Goal: Transaction & Acquisition: Subscribe to service/newsletter

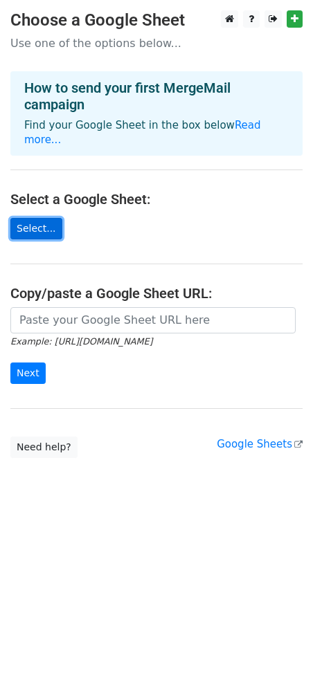
click at [23, 218] on link "Select..." at bounding box center [36, 228] width 52 height 21
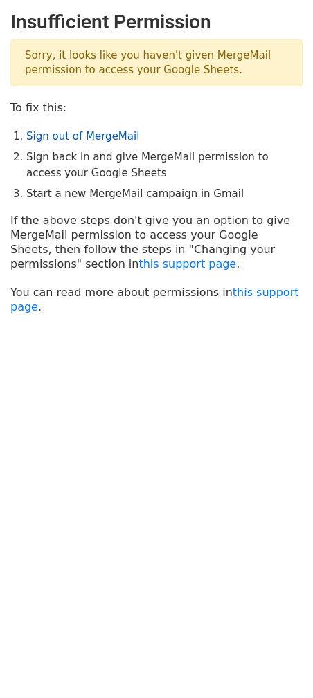
click at [81, 140] on link "Sign out of MergeMail" at bounding box center [82, 136] width 113 height 12
click at [138, 268] on link "this support page" at bounding box center [187, 263] width 98 height 13
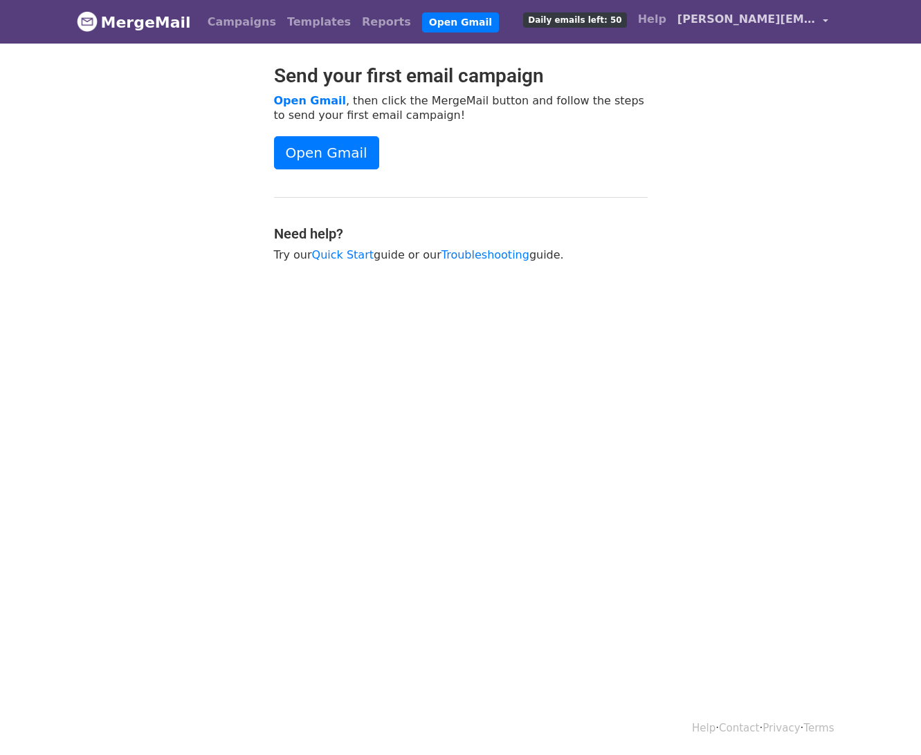
click at [763, 19] on span "[PERSON_NAME][EMAIL_ADDRESS][DOMAIN_NAME]" at bounding box center [746, 19] width 138 height 17
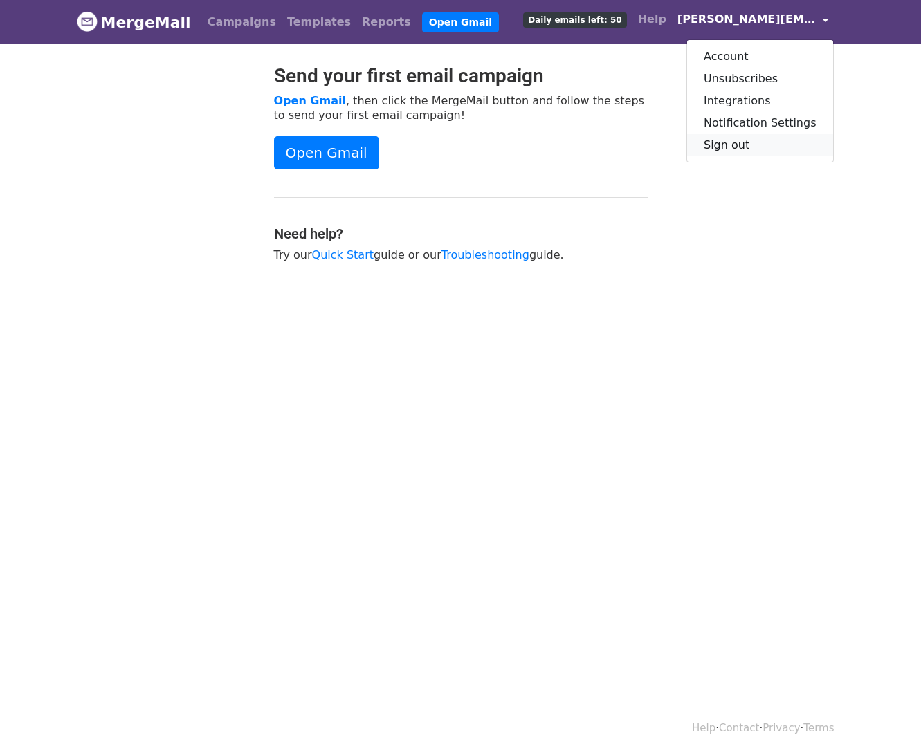
click at [764, 149] on link "Sign out" at bounding box center [760, 145] width 146 height 22
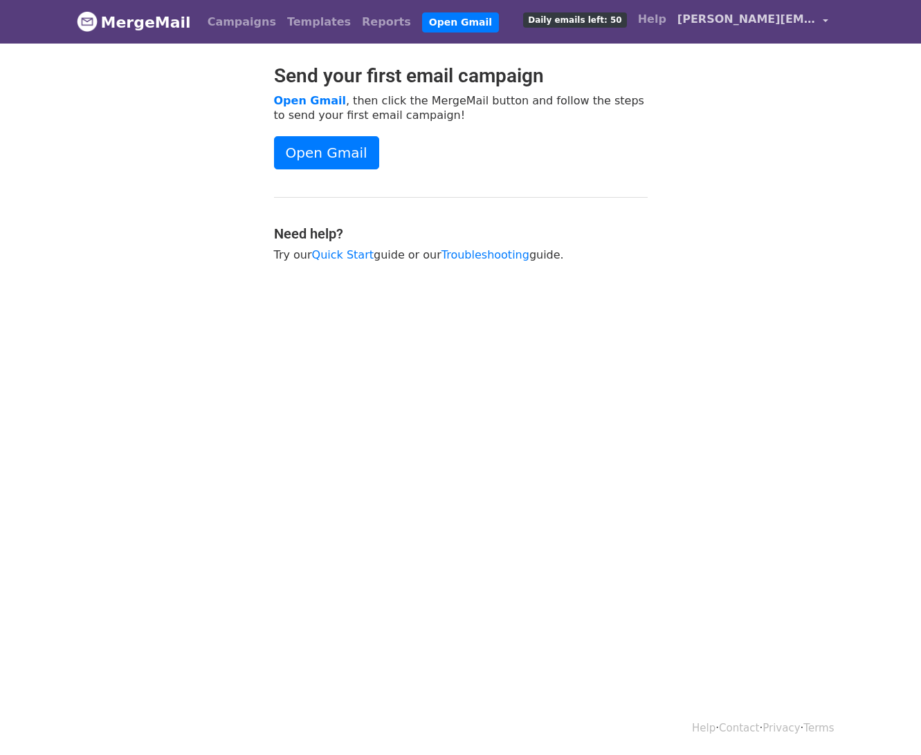
click at [708, 22] on span "[PERSON_NAME][EMAIL_ADDRESS][DOMAIN_NAME]" at bounding box center [746, 19] width 138 height 17
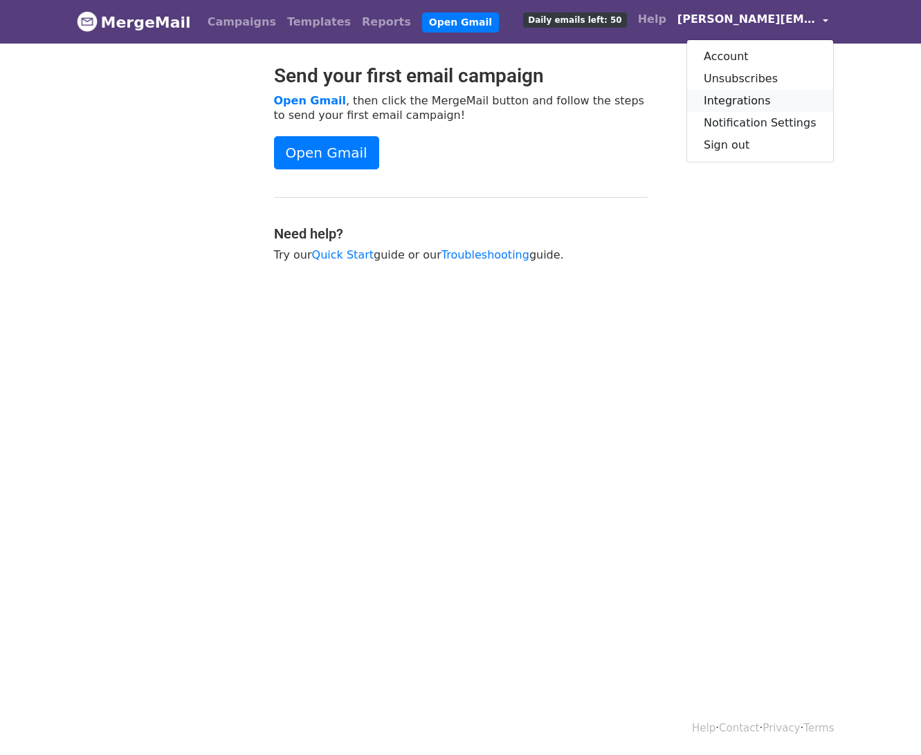
click at [758, 95] on link "Integrations" at bounding box center [760, 101] width 146 height 22
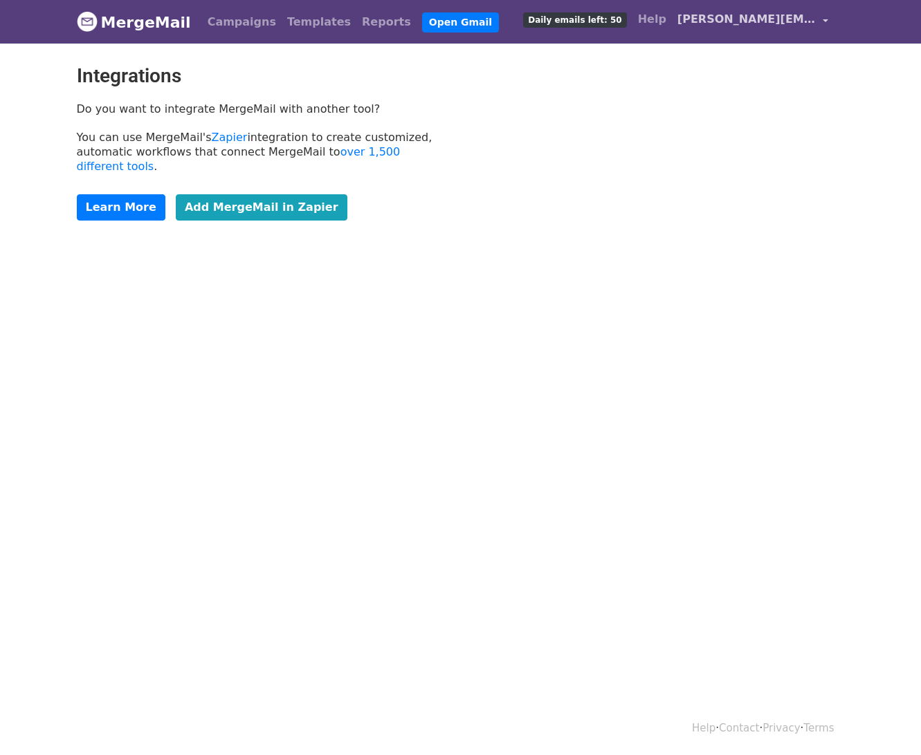
click at [765, 31] on link "[PERSON_NAME][EMAIL_ADDRESS][DOMAIN_NAME]" at bounding box center [753, 22] width 162 height 33
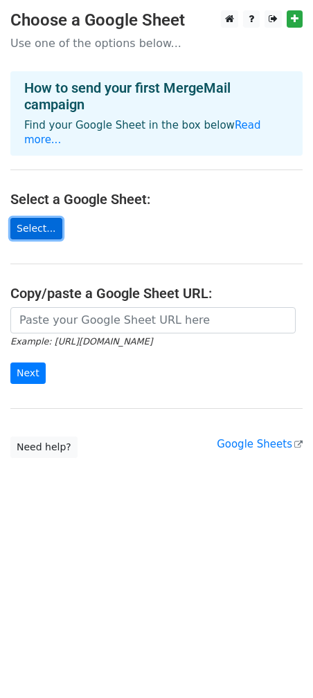
click at [47, 218] on link "Select..." at bounding box center [36, 228] width 52 height 21
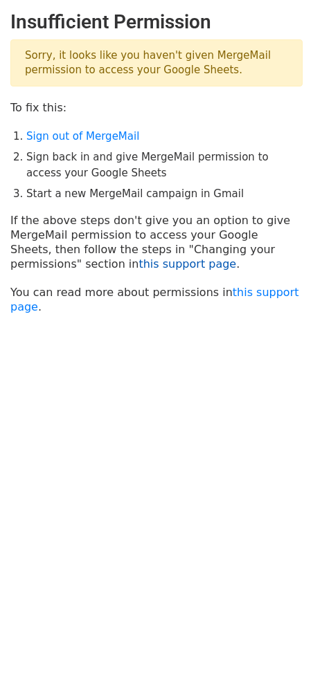
click at [138, 264] on link "this support page" at bounding box center [187, 263] width 98 height 13
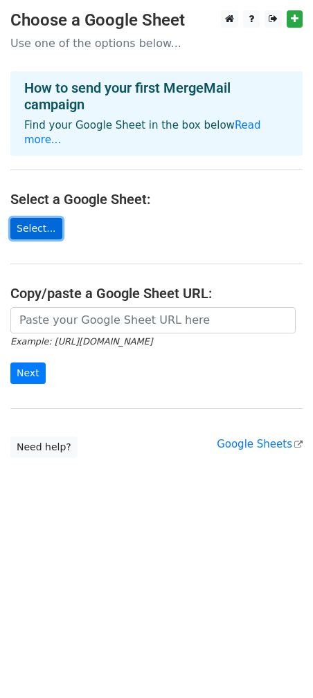
click at [37, 218] on link "Select..." at bounding box center [36, 228] width 52 height 21
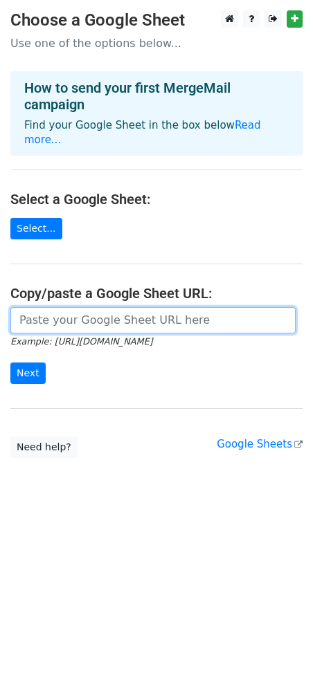
click at [75, 309] on input "url" at bounding box center [152, 320] width 285 height 26
paste input "https://docs.google.com/spreadsheets/d/1xU8I8Pj3nI2ImeQG24snmPHxFmynuFHS675uaB1…"
type input "https://docs.google.com/spreadsheets/d/1xU8I8Pj3nI2ImeQG24snmPHxFmynuFHS675uaB1…"
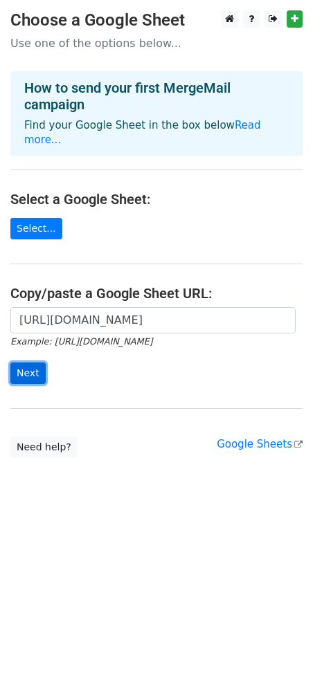
click at [38, 362] on input "Next" at bounding box center [27, 372] width 35 height 21
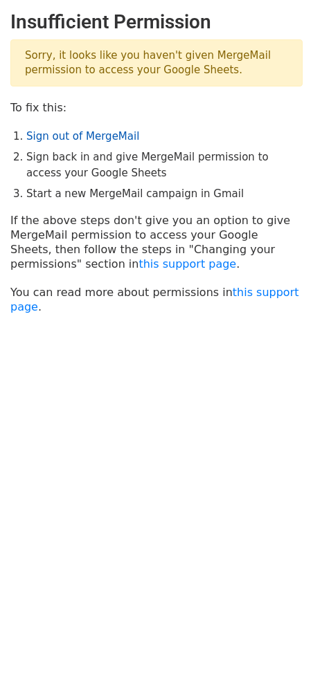
click at [78, 138] on link "Sign out of MergeMail" at bounding box center [82, 136] width 113 height 12
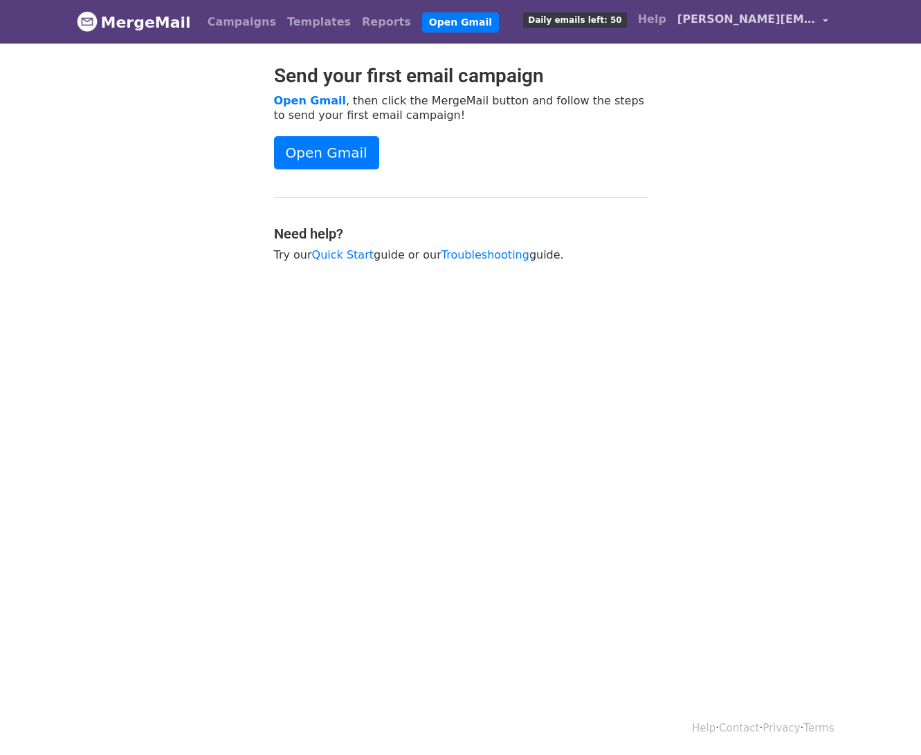
click at [771, 9] on link "[PERSON_NAME][EMAIL_ADDRESS][DOMAIN_NAME]" at bounding box center [753, 22] width 162 height 33
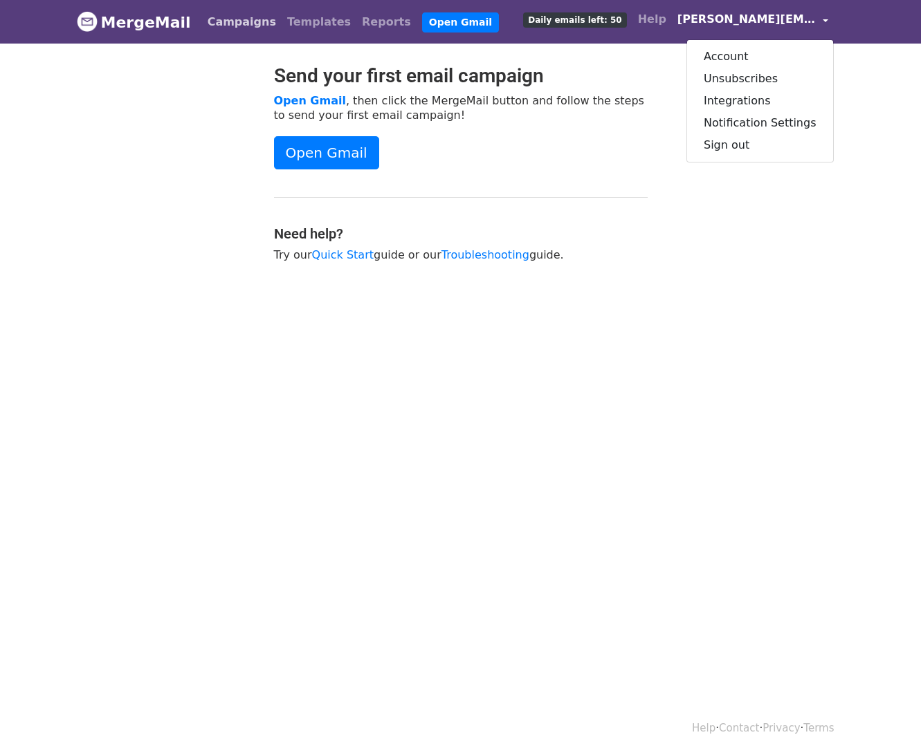
click at [225, 24] on link "Campaigns" at bounding box center [242, 22] width 80 height 28
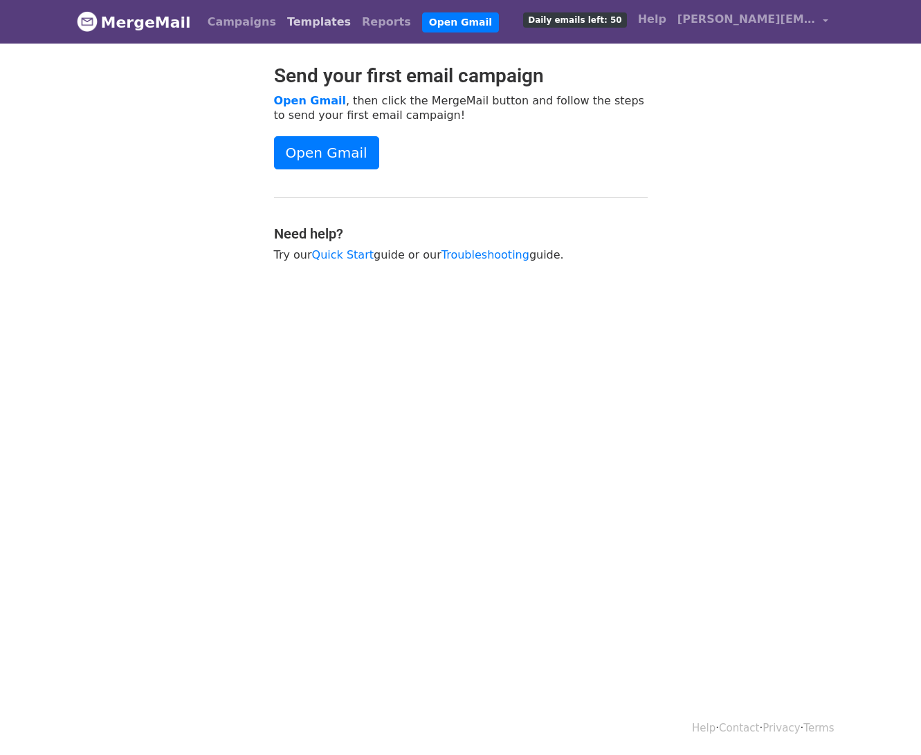
click at [299, 24] on link "Templates" at bounding box center [319, 22] width 75 height 28
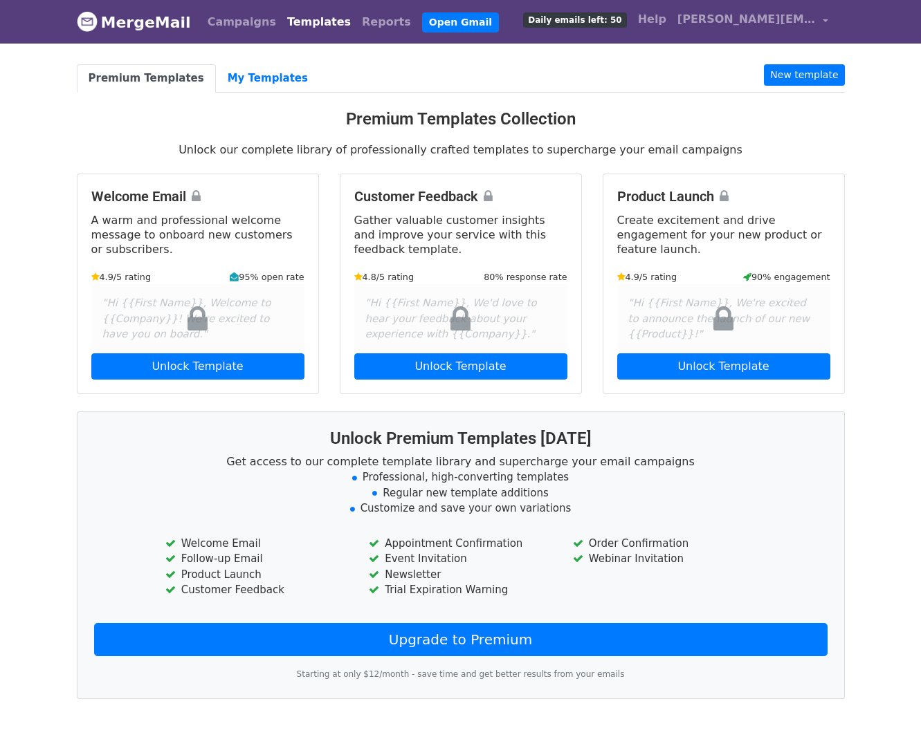
click at [358, 25] on link "Reports" at bounding box center [386, 22] width 60 height 28
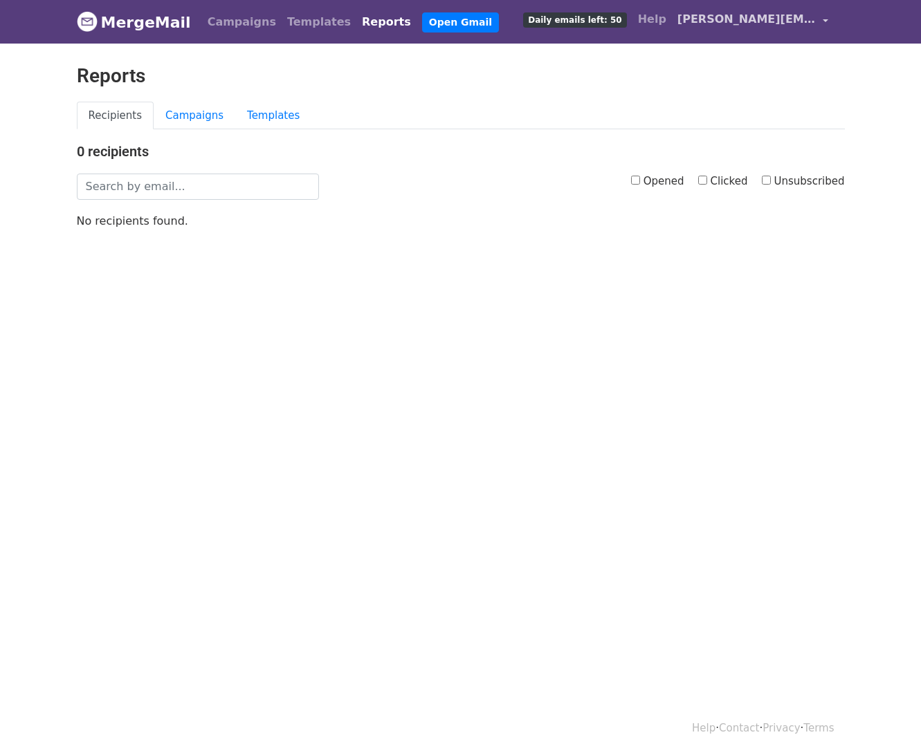
click at [755, 25] on span "[PERSON_NAME][EMAIL_ADDRESS][DOMAIN_NAME]" at bounding box center [746, 19] width 138 height 17
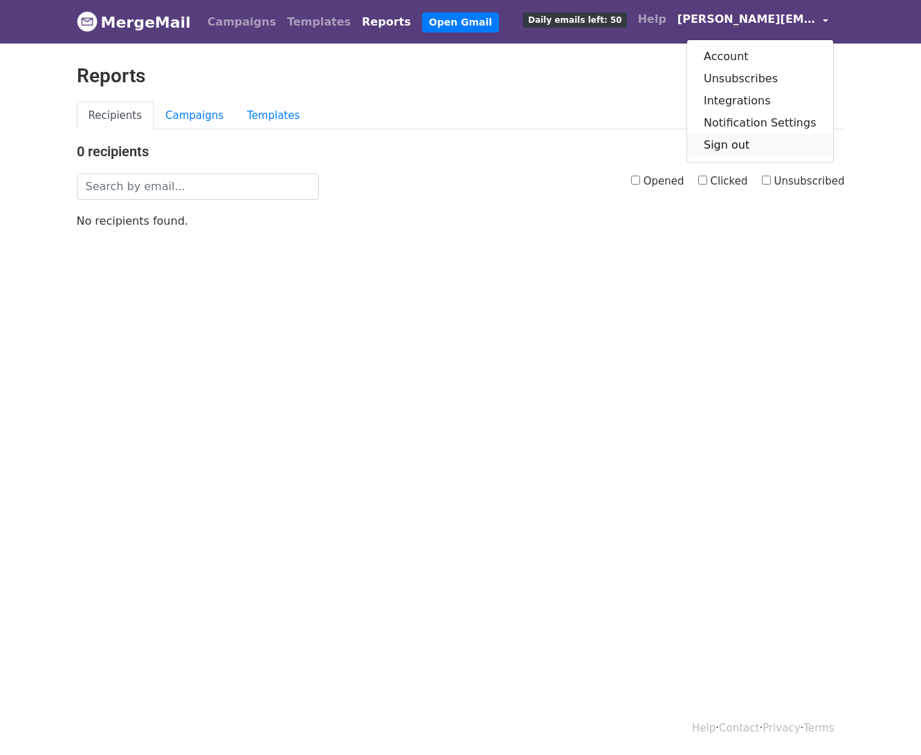
click at [762, 149] on link "Sign out" at bounding box center [760, 145] width 146 height 22
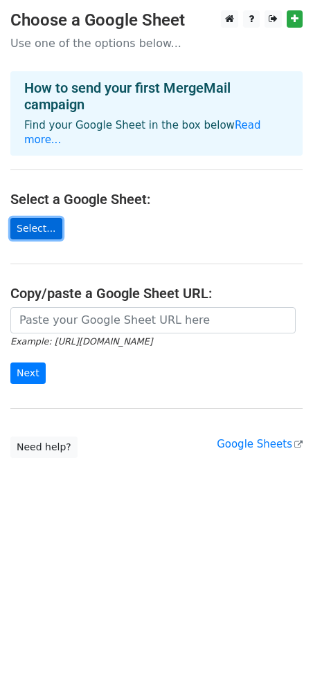
click at [30, 218] on link "Select..." at bounding box center [36, 228] width 52 height 21
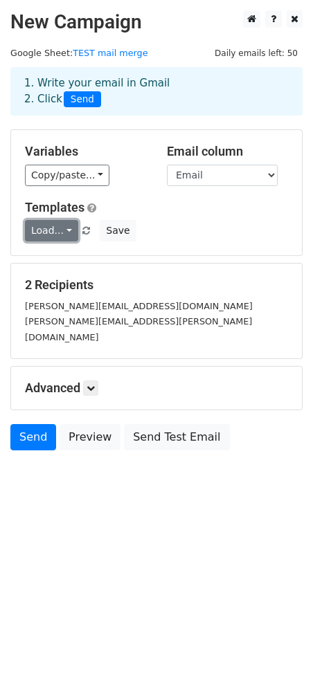
click at [62, 230] on link "Load..." at bounding box center [51, 230] width 53 height 21
click at [209, 259] on form "Variables Copy/paste... {{First Name}} {{Last Name}} {{Email}} Email column Fir…" at bounding box center [156, 293] width 292 height 328
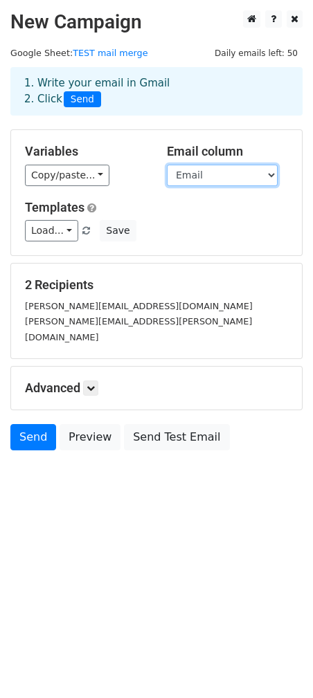
click at [237, 175] on select "First Name Last Name Email" at bounding box center [222, 175] width 111 height 21
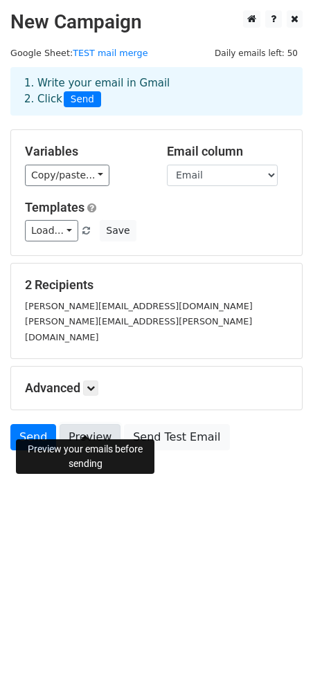
click at [95, 426] on link "Preview" at bounding box center [89, 437] width 61 height 26
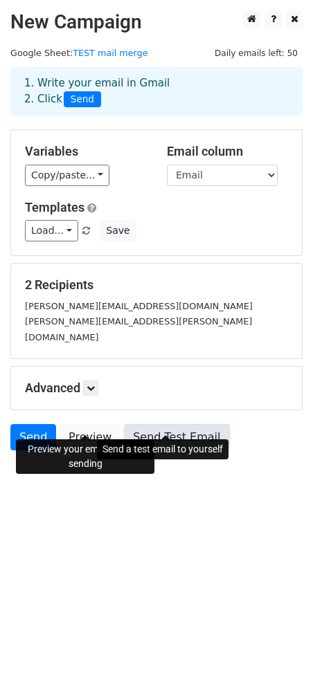
click at [181, 424] on link "Send Test Email" at bounding box center [176, 437] width 105 height 26
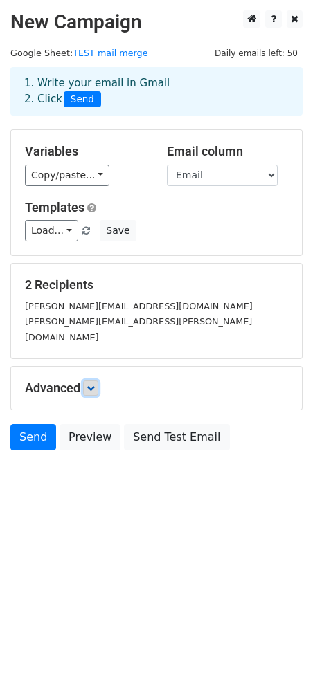
click at [92, 384] on icon at bounding box center [90, 388] width 8 height 8
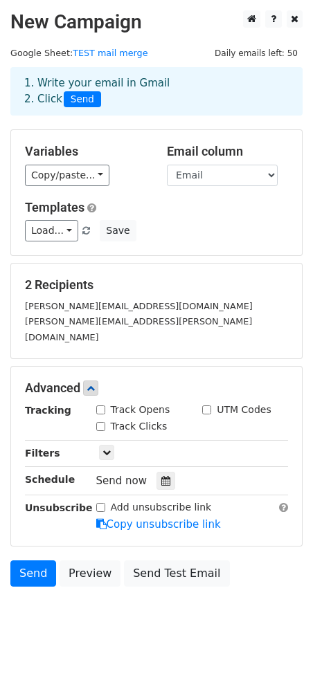
click at [100, 405] on input "Track Opens" at bounding box center [100, 409] width 9 height 9
checkbox input "true"
click at [102, 422] on input "Track Clicks" at bounding box center [100, 426] width 9 height 9
checkbox input "true"
click at [37, 560] on link "Send" at bounding box center [33, 573] width 46 height 26
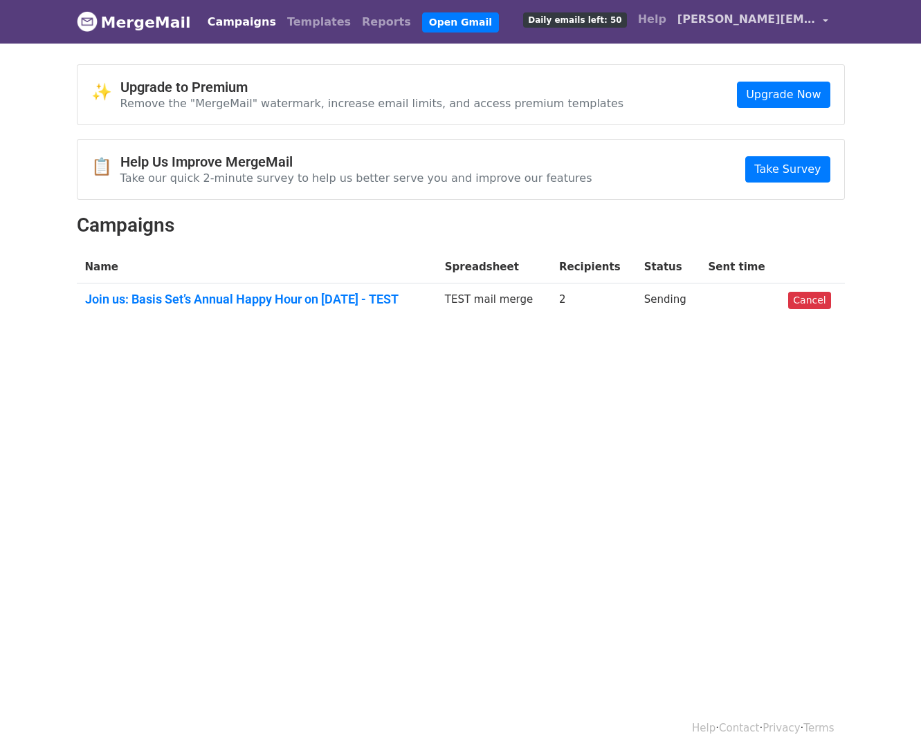
click at [764, 24] on span "[PERSON_NAME][EMAIL_ADDRESS][DOMAIN_NAME]" at bounding box center [746, 19] width 138 height 17
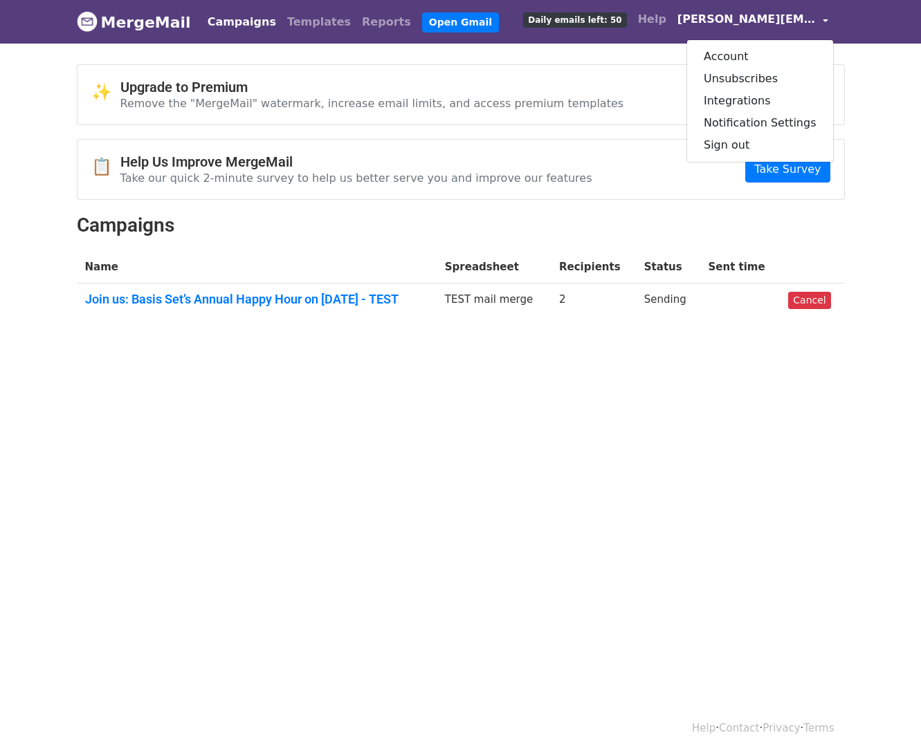
click at [620, 74] on div "✨ Upgrade to Premium Remove the "MergeMail" watermark, increase email limits, a…" at bounding box center [460, 94] width 766 height 59
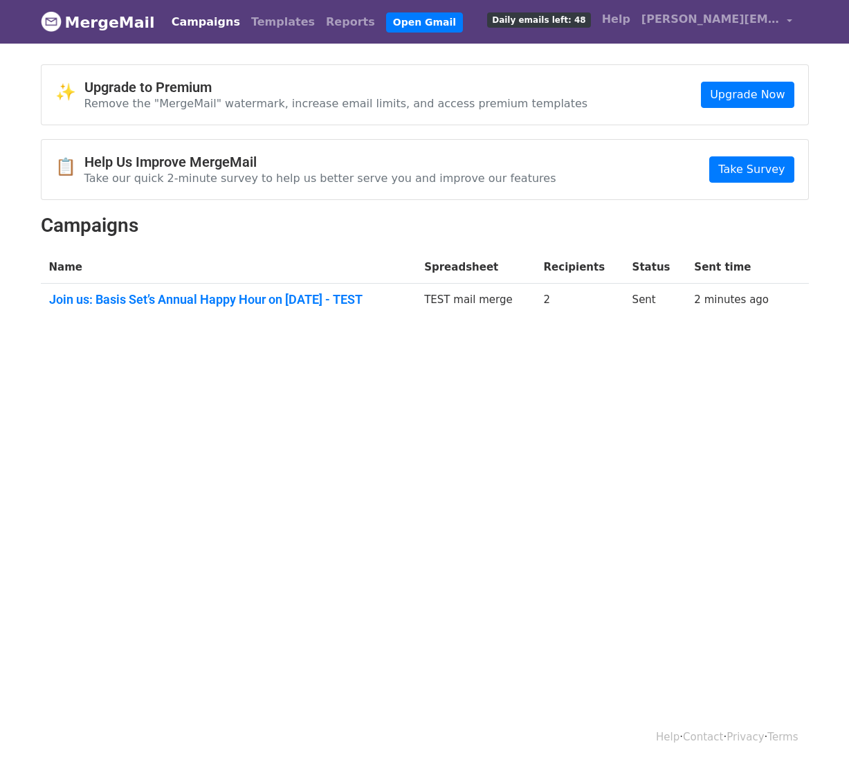
click at [265, 102] on p "Remove the "MergeMail" watermark, increase email limits, and access premium tem…" at bounding box center [336, 103] width 504 height 15
click at [717, 92] on link "Upgrade Now" at bounding box center [747, 95] width 93 height 26
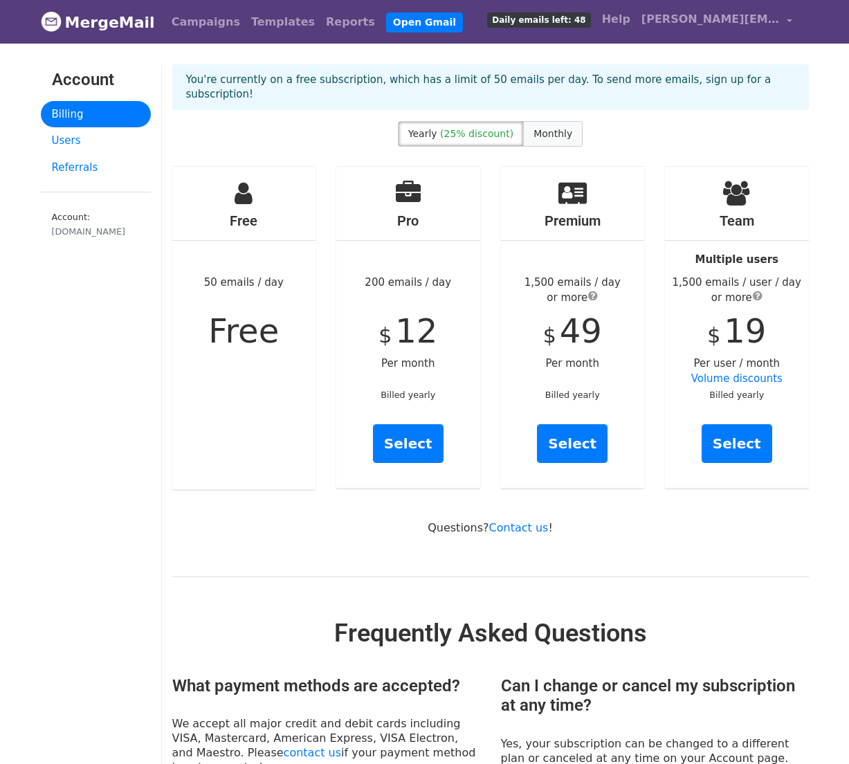
click at [559, 128] on span "Monthly" at bounding box center [552, 133] width 39 height 11
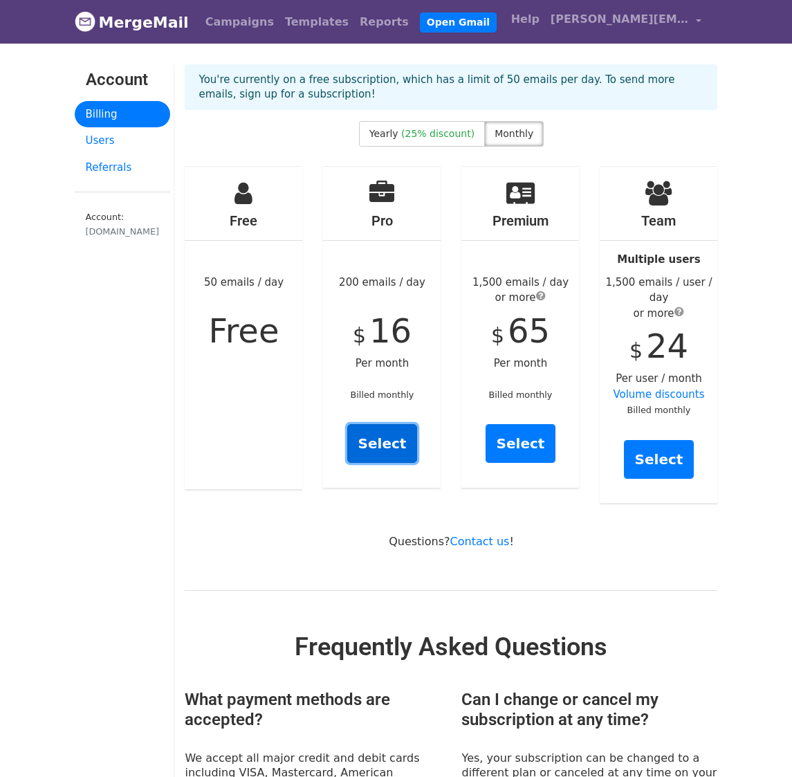
click at [383, 448] on link "Select" at bounding box center [382, 443] width 71 height 39
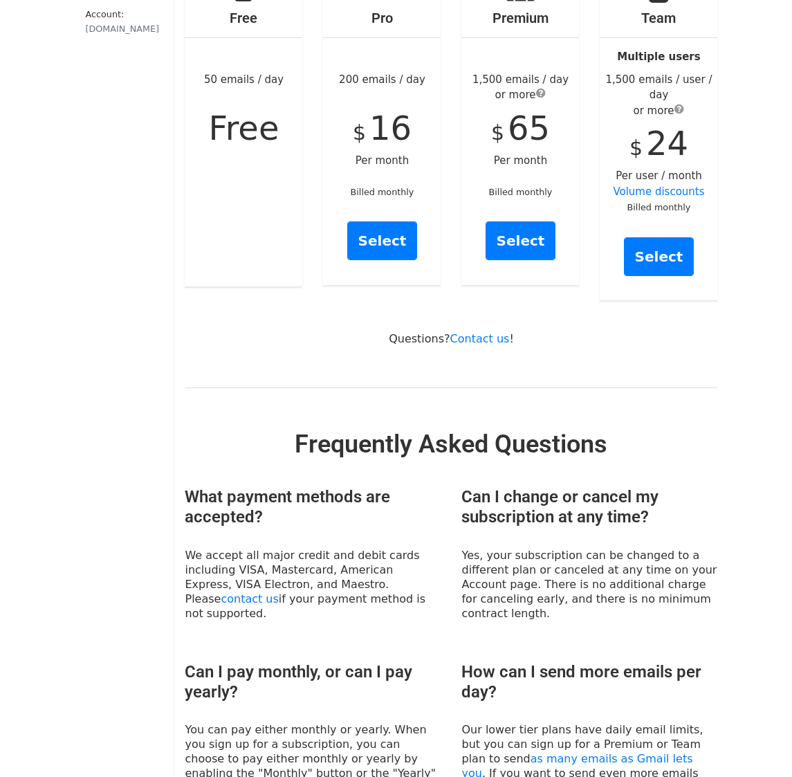
scroll to position [207, 0]
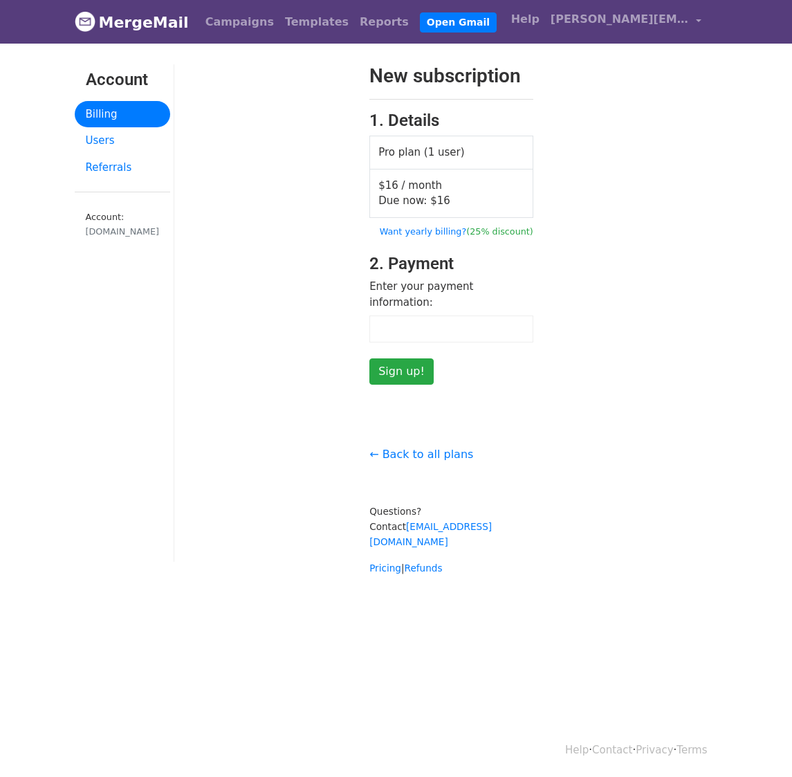
click at [435, 320] on div at bounding box center [451, 328] width 164 height 27
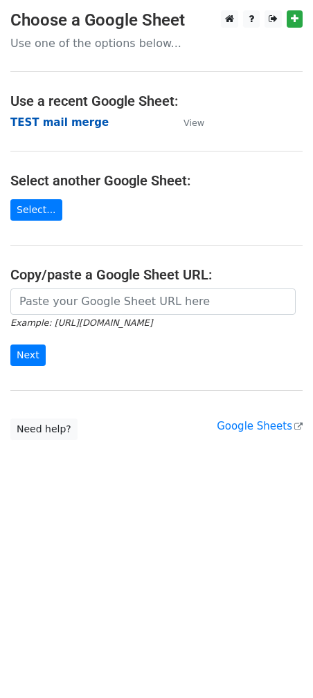
click at [35, 128] on strong "TEST mail merge" at bounding box center [59, 122] width 98 height 12
click at [68, 126] on strong "TEST mail merge" at bounding box center [59, 122] width 98 height 12
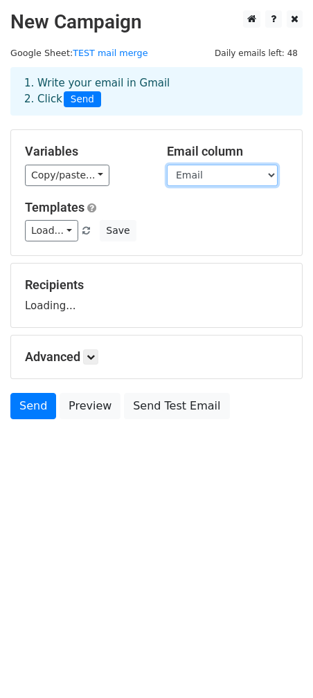
click at [202, 183] on select "First Name Last Name Email" at bounding box center [222, 175] width 111 height 21
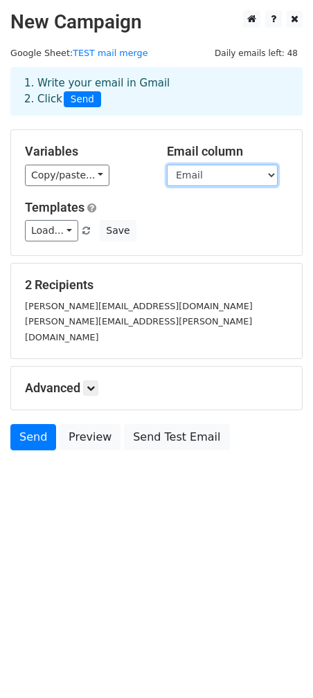
click at [167, 165] on select "First Name Last Name Email" at bounding box center [222, 175] width 111 height 21
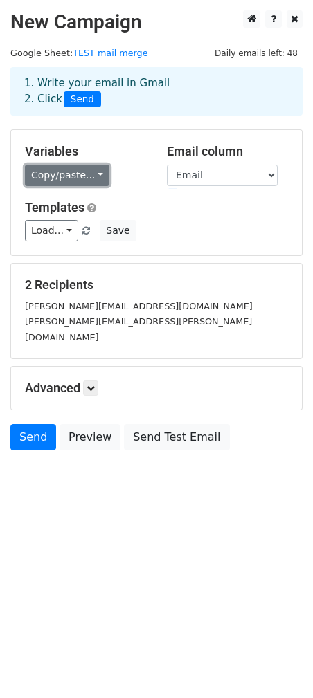
click at [73, 183] on link "Copy/paste..." at bounding box center [67, 175] width 84 height 21
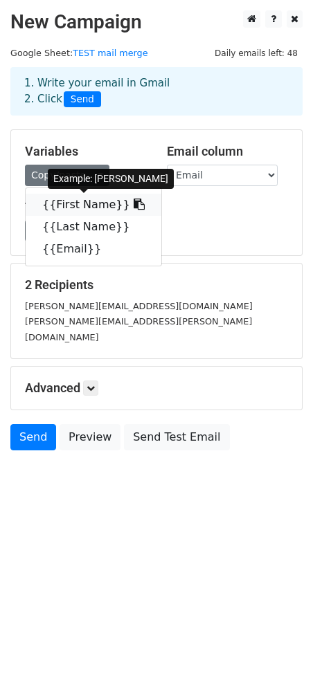
click at [75, 201] on link "{{First Name}}" at bounding box center [94, 205] width 136 height 22
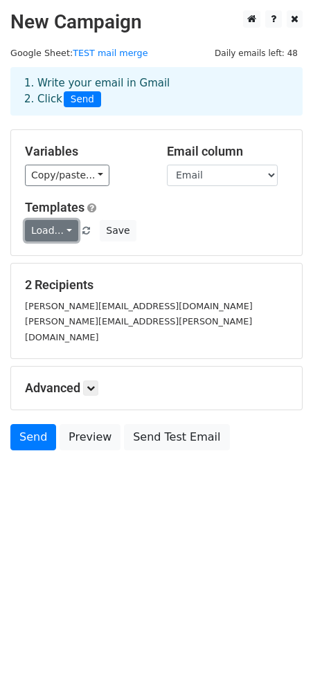
click at [64, 237] on link "Load..." at bounding box center [51, 230] width 53 height 21
click at [183, 318] on div "lisa.mn.chen@gmail.com" at bounding box center [157, 328] width 284 height 31
click at [91, 384] on icon at bounding box center [90, 388] width 8 height 8
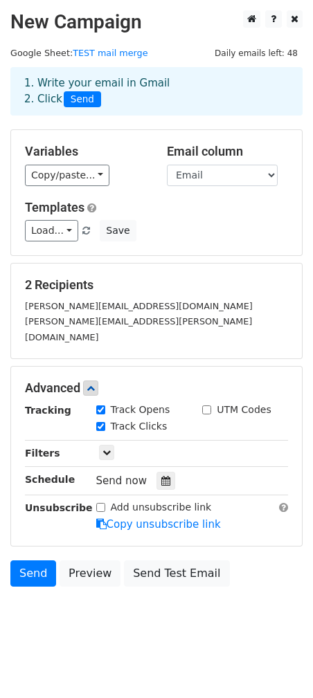
click at [158, 349] on form "Variables Copy/paste... {{First Name}} {{Last Name}} {{Email}} Email column Fir…" at bounding box center [156, 361] width 292 height 464
click at [37, 560] on link "Send" at bounding box center [33, 573] width 46 height 26
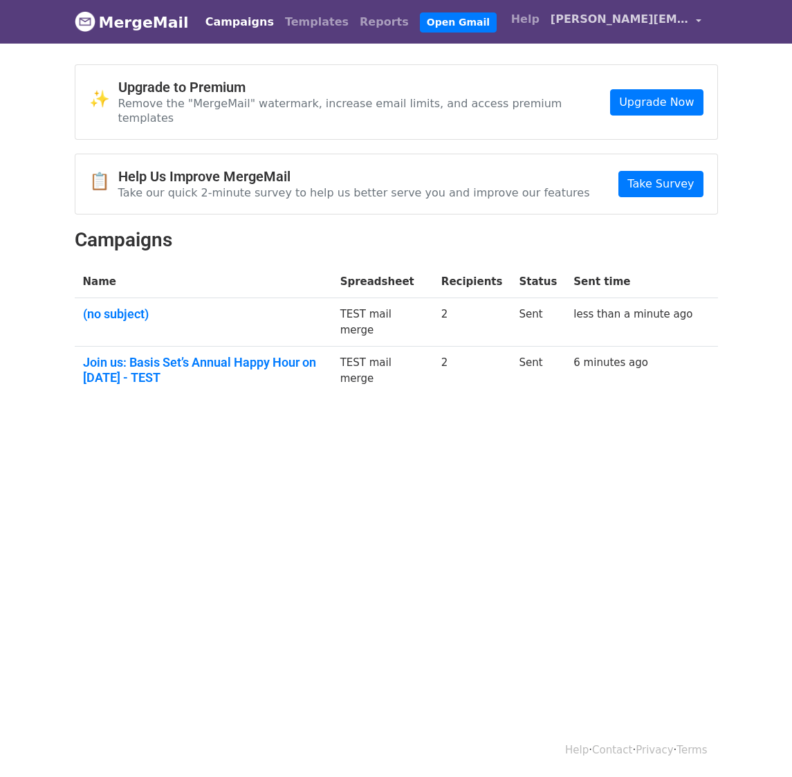
click at [639, 28] on link "[PERSON_NAME][EMAIL_ADDRESS][DOMAIN_NAME]" at bounding box center [626, 22] width 162 height 33
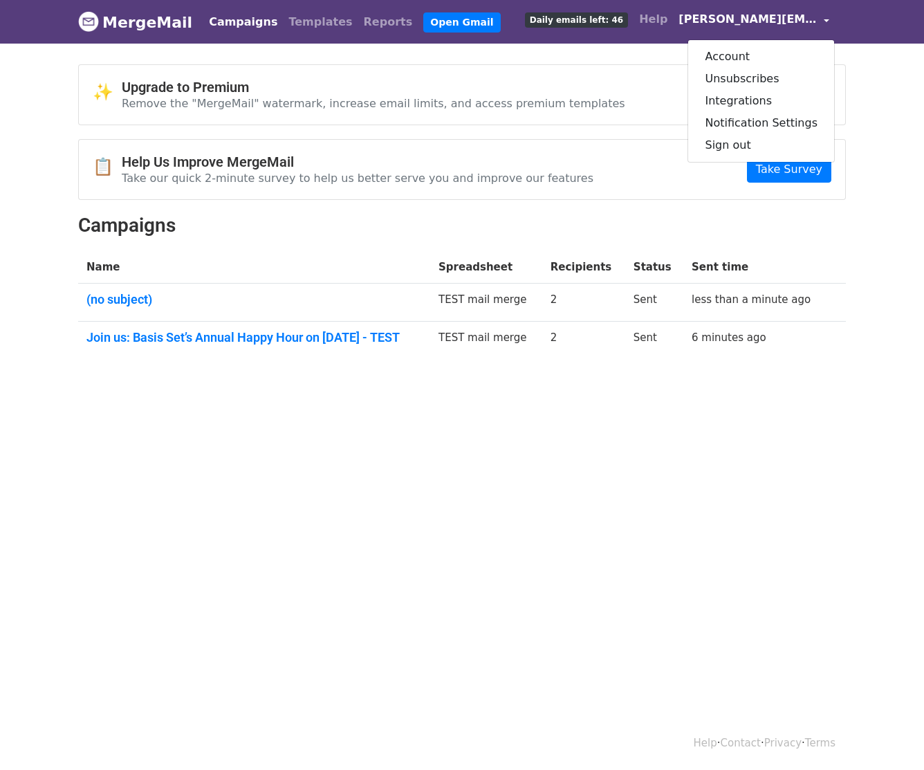
click at [582, 113] on div "✨ Upgrade to Premium Remove the "MergeMail" watermark, increase email limits, a…" at bounding box center [462, 94] width 766 height 59
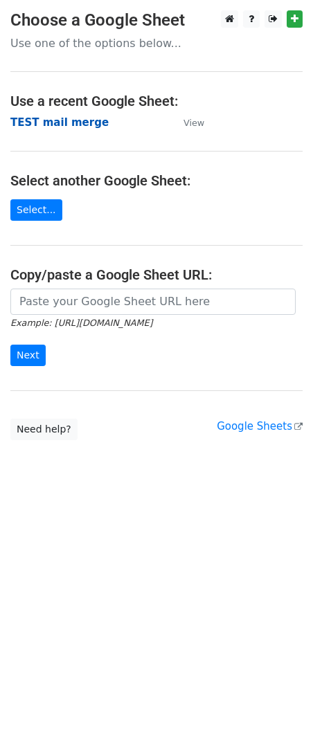
click at [62, 123] on strong "TEST mail merge" at bounding box center [59, 122] width 98 height 12
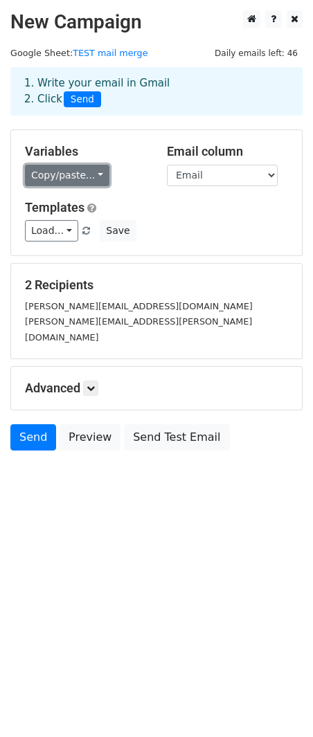
click at [72, 175] on link "Copy/paste..." at bounding box center [67, 175] width 84 height 21
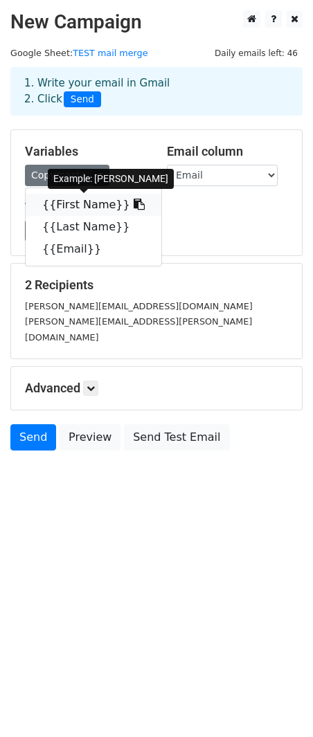
click at [63, 203] on link "{{First Name}}" at bounding box center [94, 205] width 136 height 22
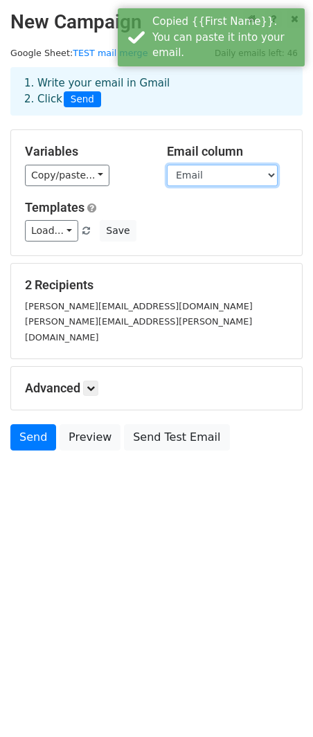
click at [227, 174] on select "First Name Last Name Email" at bounding box center [222, 175] width 111 height 21
click at [167, 165] on select "First Name Last Name Email" at bounding box center [222, 175] width 111 height 21
click at [217, 201] on h5 "Templates" at bounding box center [156, 207] width 263 height 15
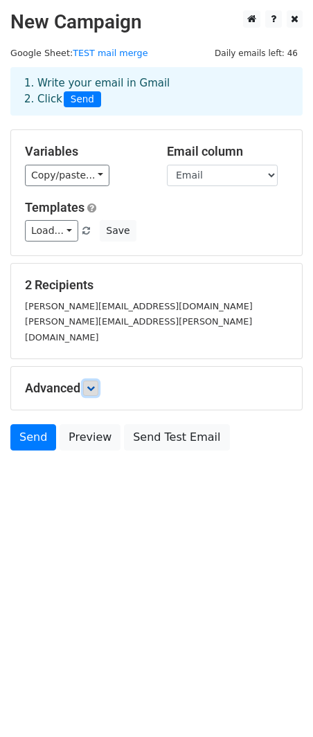
click at [88, 380] on link at bounding box center [90, 387] width 15 height 15
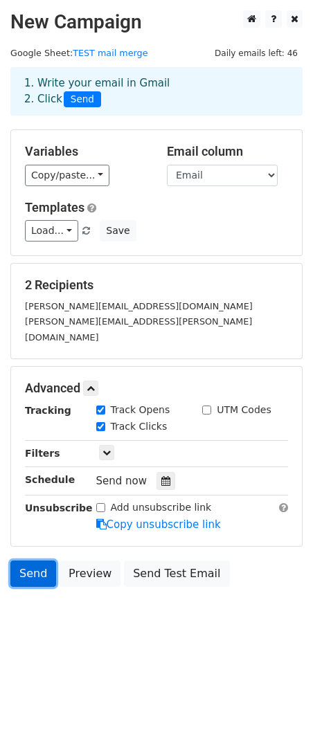
click at [37, 560] on link "Send" at bounding box center [33, 573] width 46 height 26
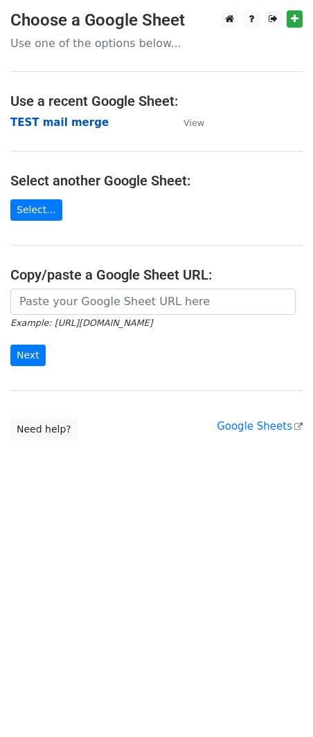
click at [59, 127] on strong "TEST mail merge" at bounding box center [59, 122] width 98 height 12
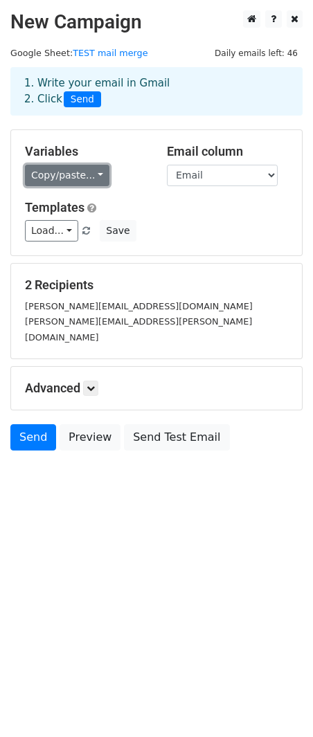
click at [57, 183] on link "Copy/paste..." at bounding box center [67, 175] width 84 height 21
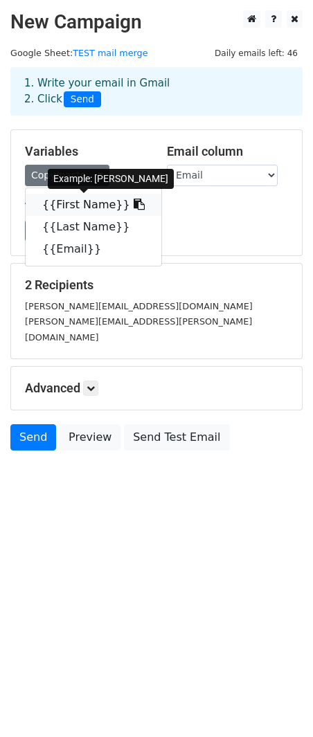
click at [66, 209] on link "{{First Name}}" at bounding box center [94, 205] width 136 height 22
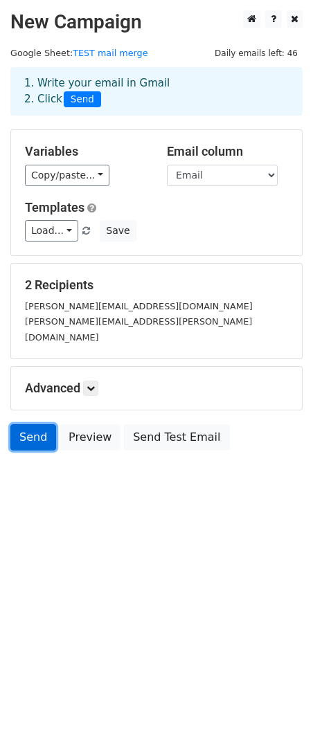
click at [32, 430] on link "Send" at bounding box center [33, 437] width 46 height 26
